Goal: Task Accomplishment & Management: Manage account settings

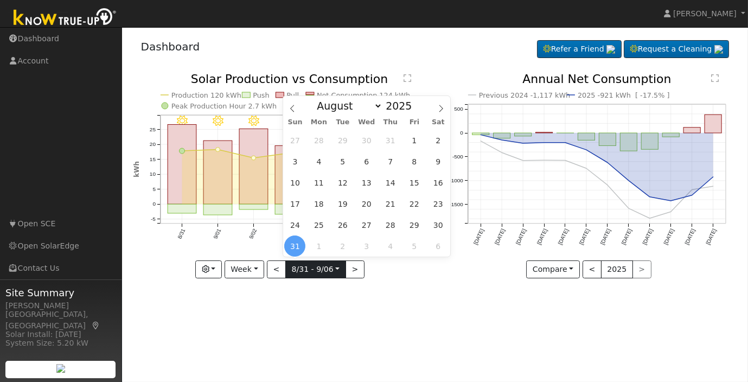
click at [332, 272] on input "2025-08-31" at bounding box center [316, 269] width 60 height 17
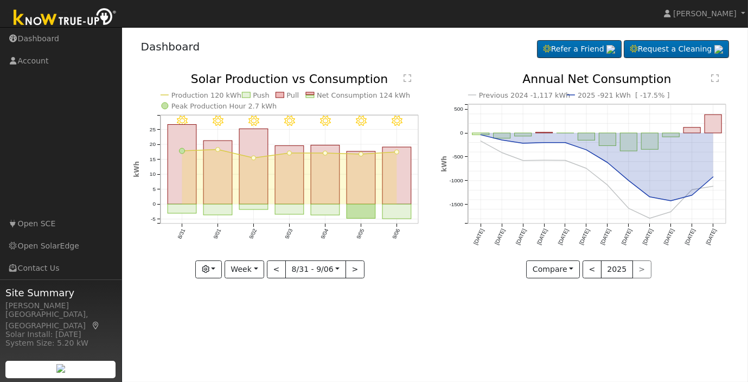
click at [401, 366] on div "User Profile First name Last name Email Email Notifications No Emails No Emails…" at bounding box center [435, 204] width 626 height 355
click at [252, 271] on button "Week" at bounding box center [245, 269] width 40 height 18
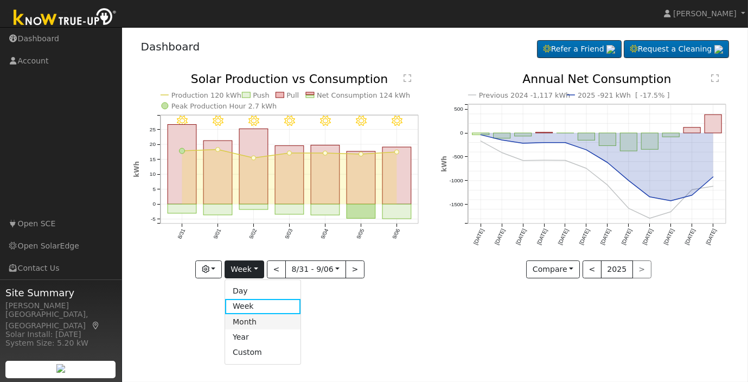
click at [251, 318] on link "Month" at bounding box center [262, 321] width 75 height 15
type input "2025-08-01"
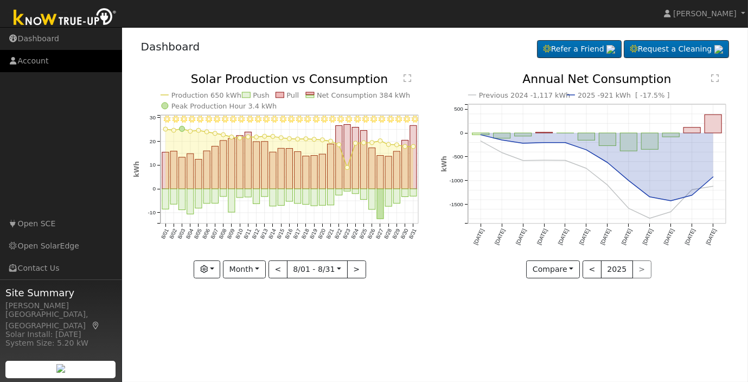
click at [35, 63] on link "Account" at bounding box center [61, 61] width 122 height 22
